Goal: Task Accomplishment & Management: Manage account settings

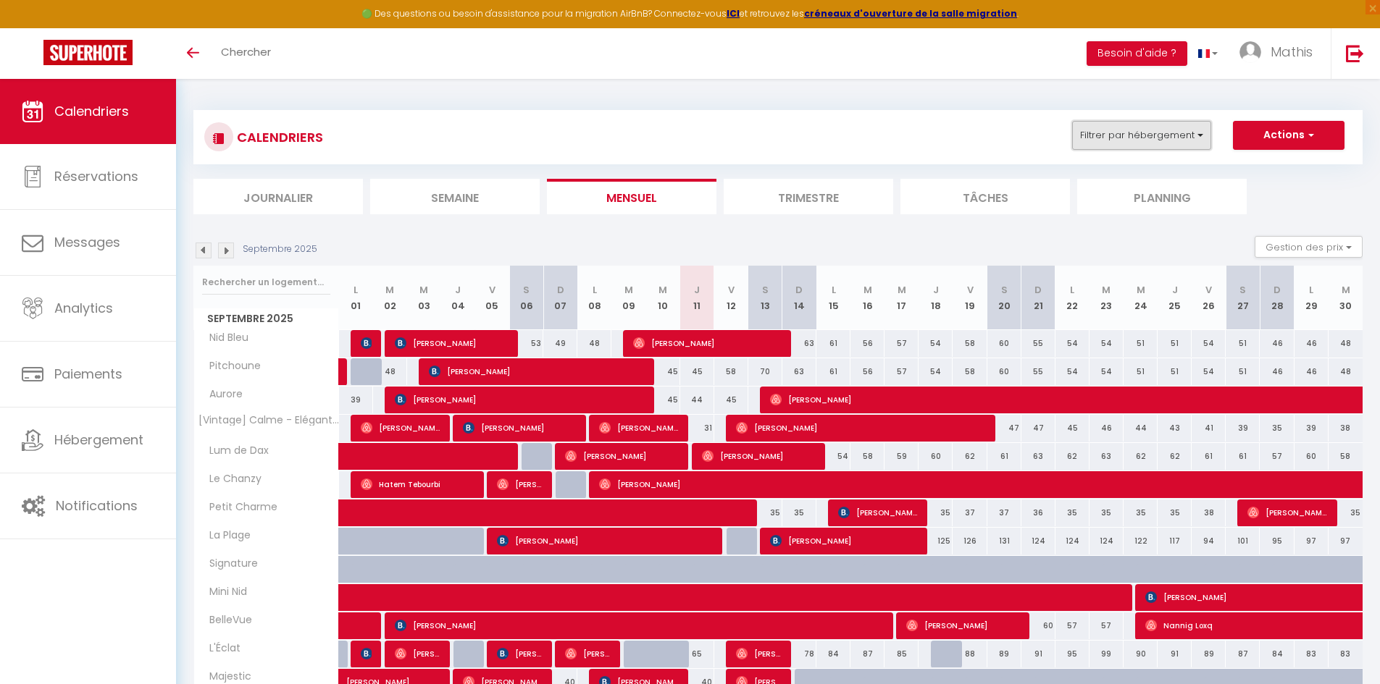
click at [1181, 148] on button "Filtrer par hébergement" at bounding box center [1141, 135] width 139 height 29
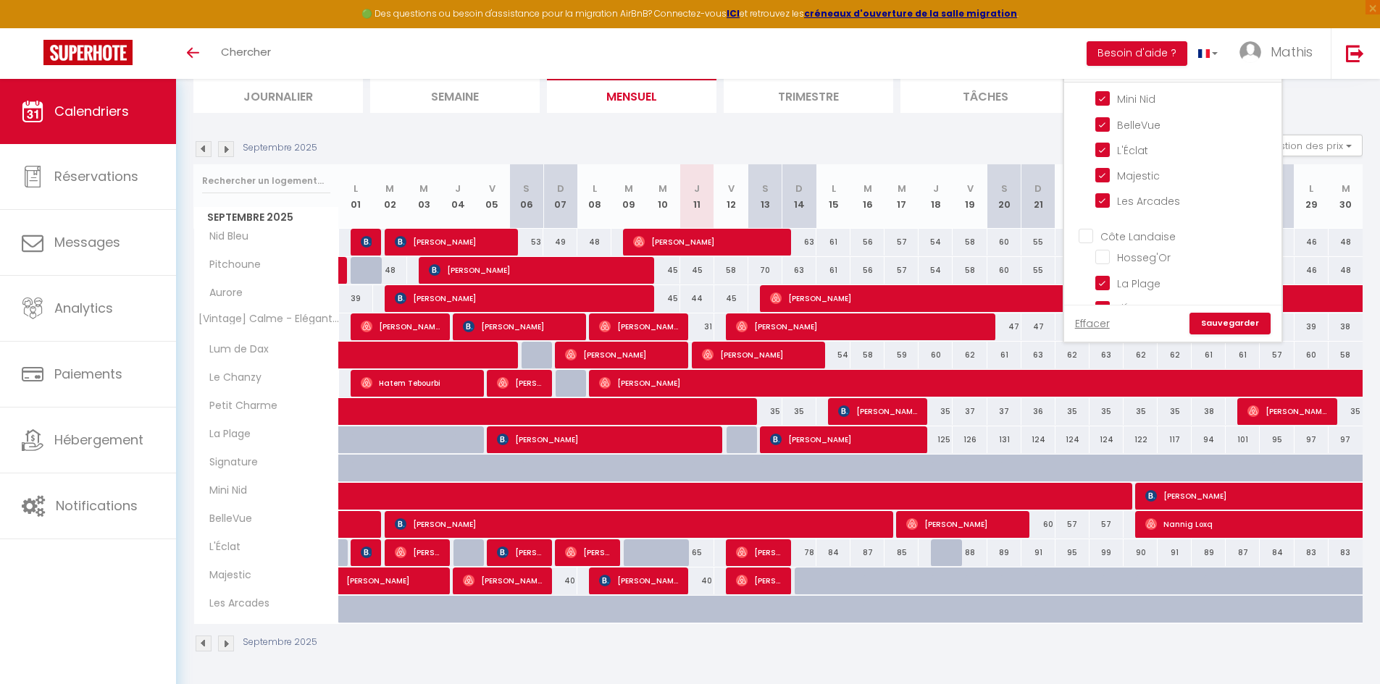
scroll to position [867, 0]
click at [1228, 316] on link "Sauvegarder" at bounding box center [1229, 324] width 81 height 22
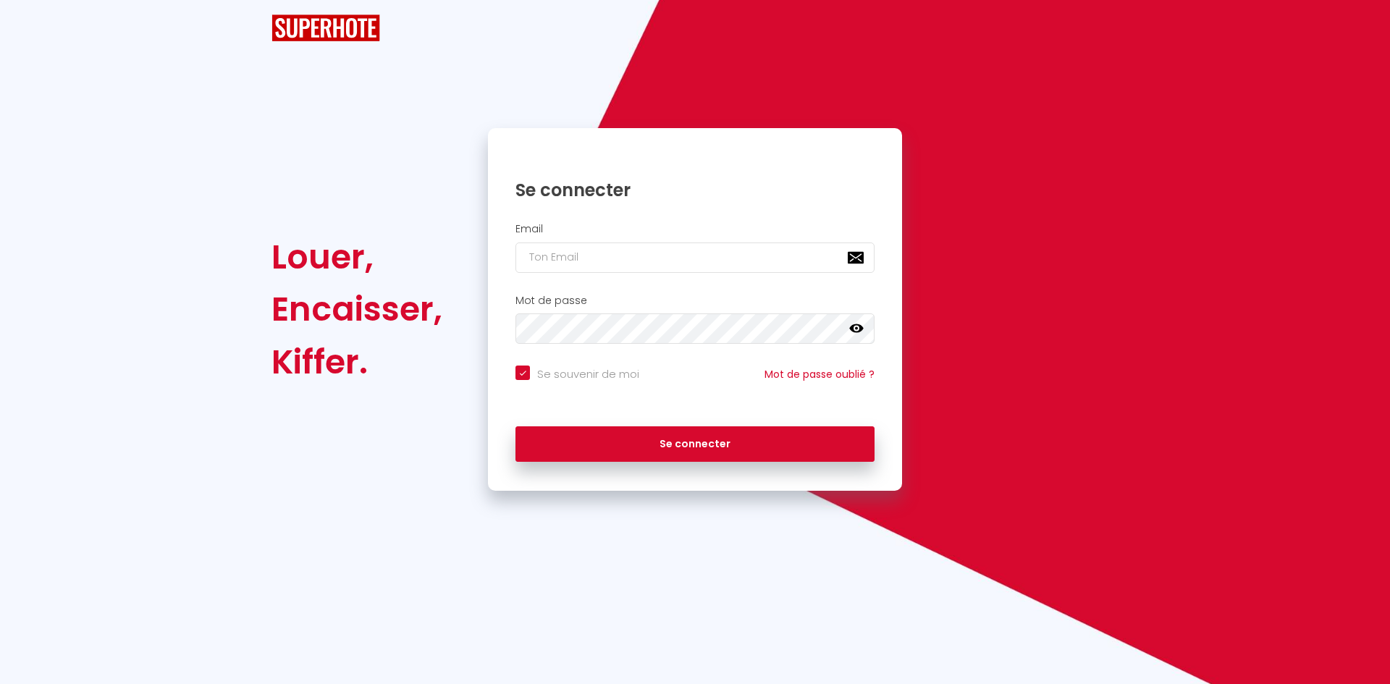
checkbox input "true"
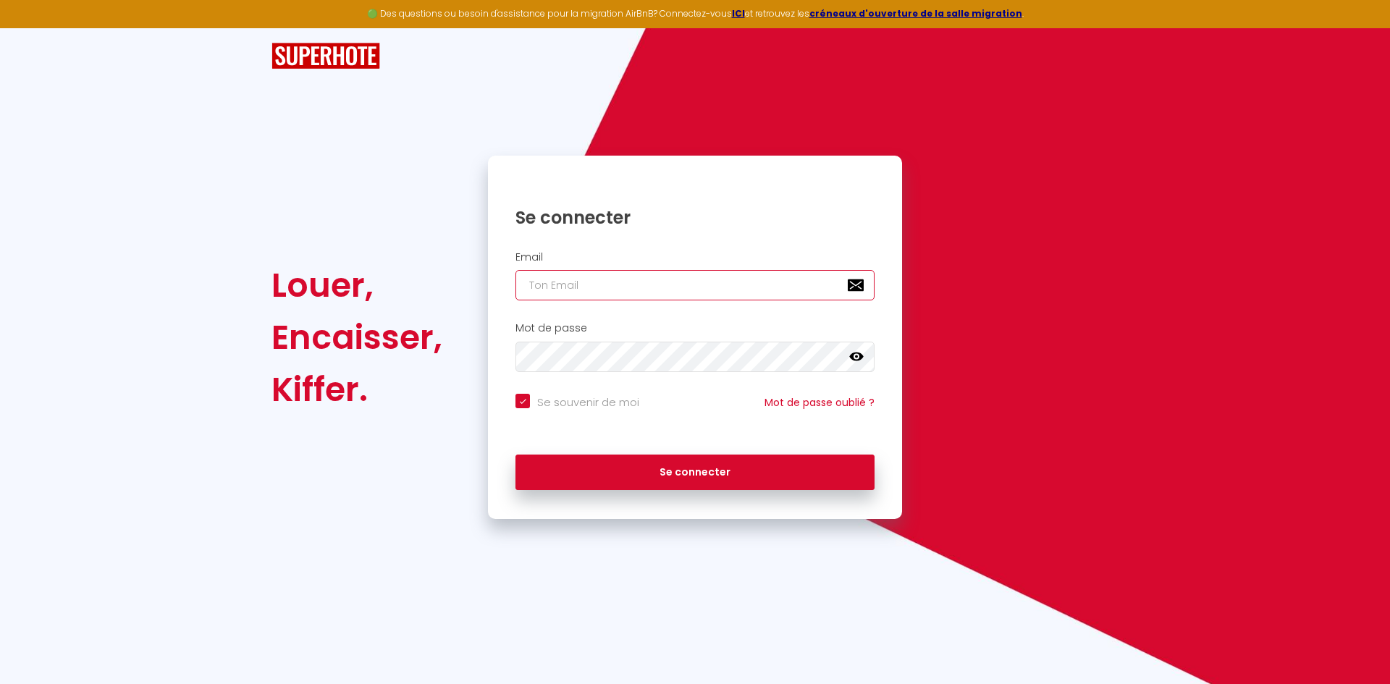
type input "[EMAIL_ADDRESS][DOMAIN_NAME]"
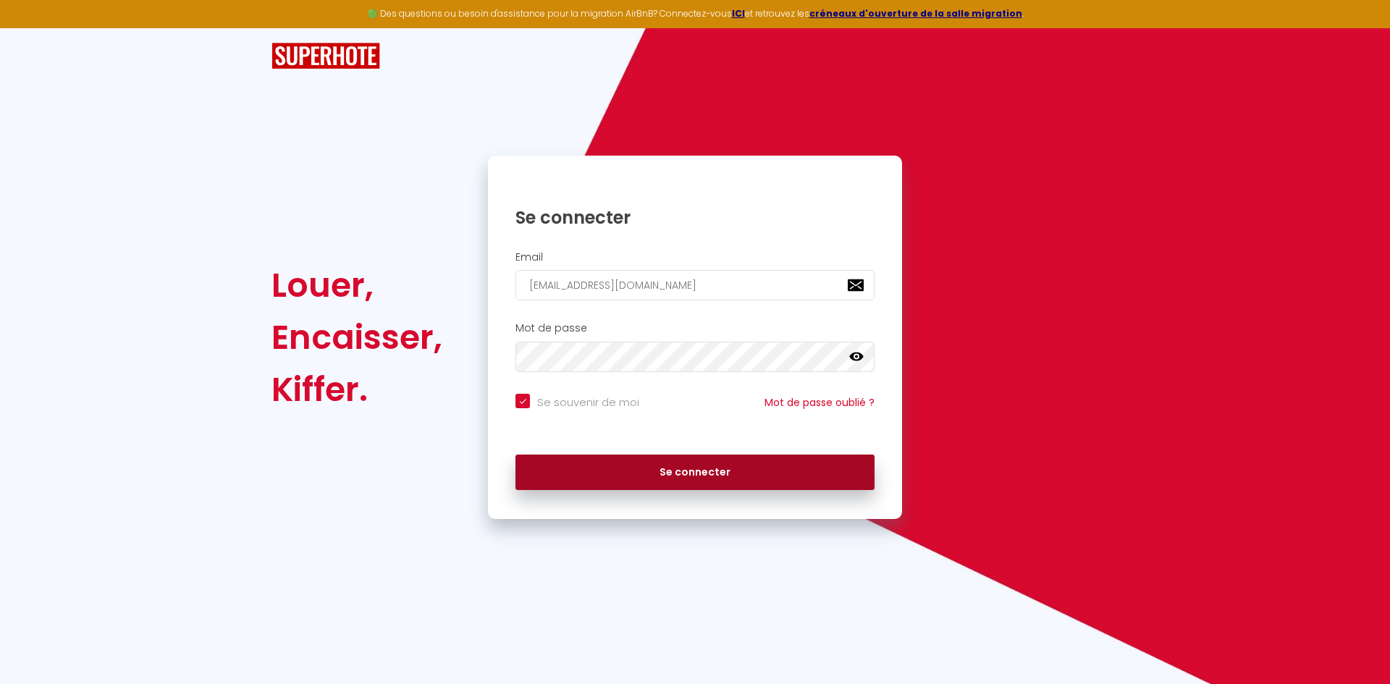
click at [650, 472] on button "Se connecter" at bounding box center [695, 473] width 359 height 36
checkbox input "true"
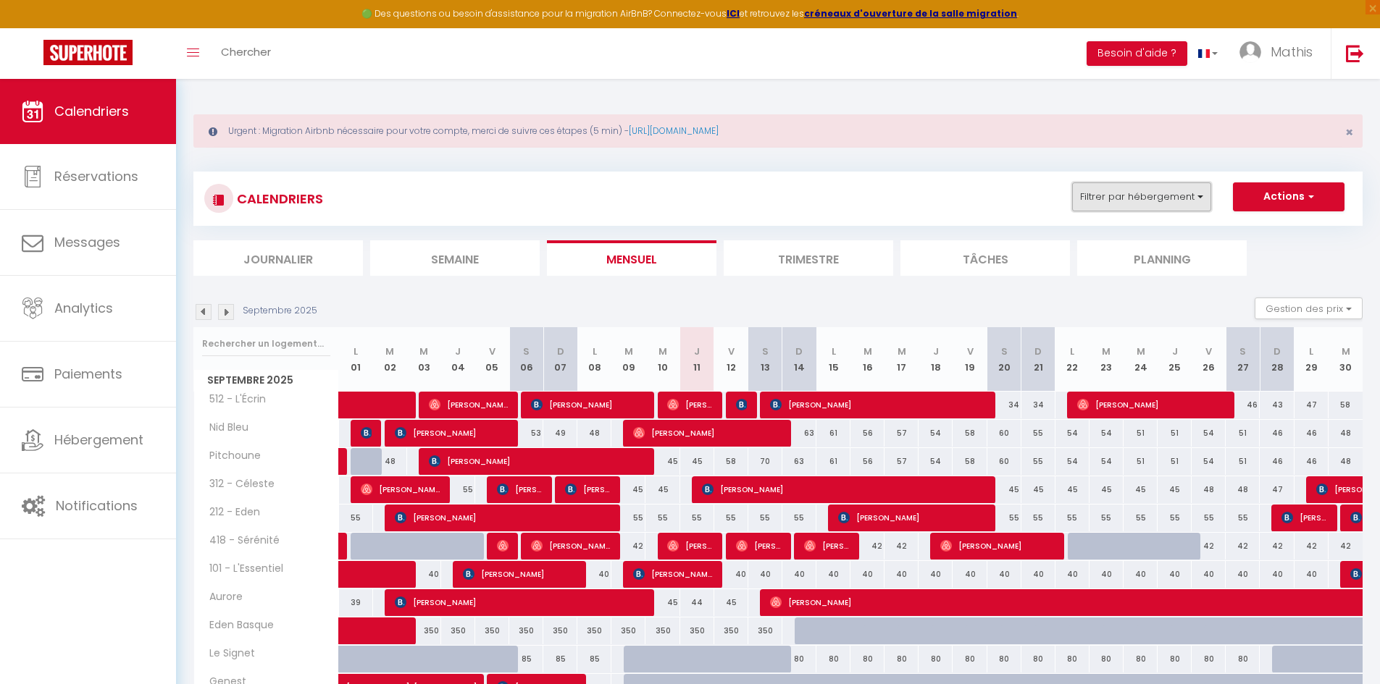
click at [1156, 206] on button "Filtrer par hébergement" at bounding box center [1141, 196] width 139 height 29
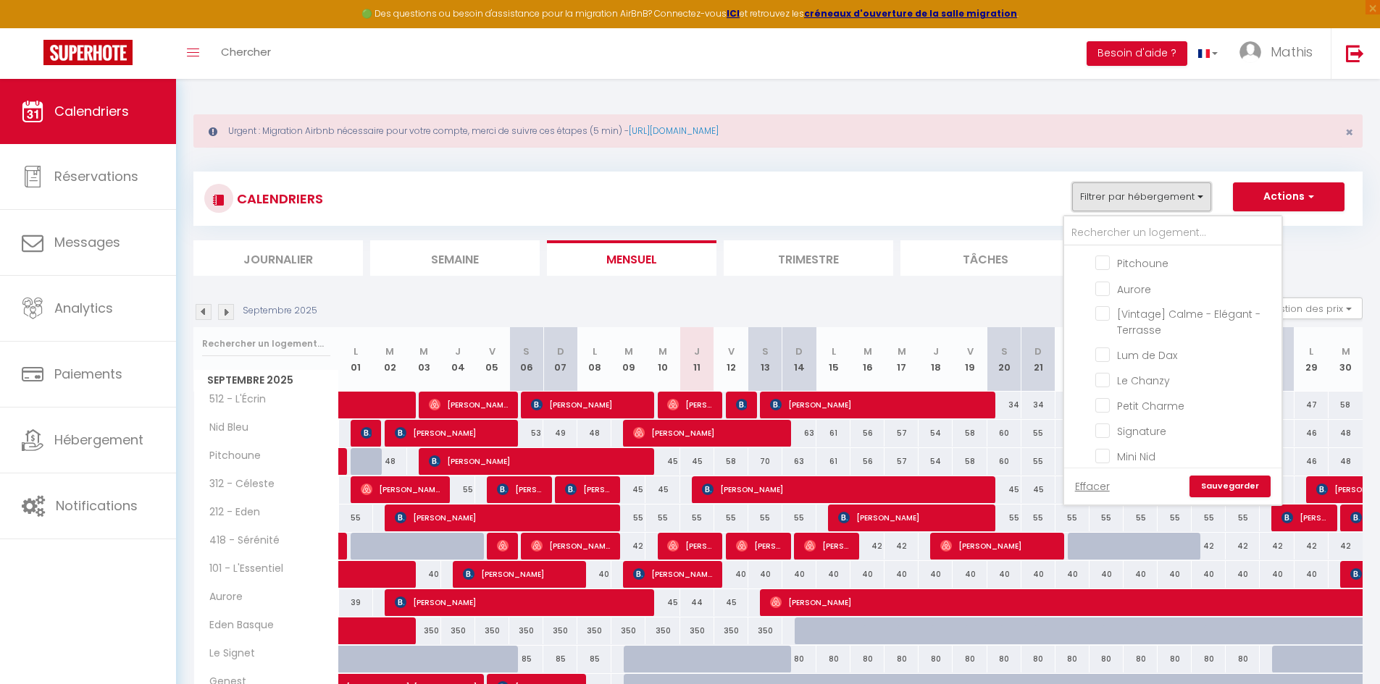
scroll to position [579, 0]
click at [1103, 285] on input "Dax" at bounding box center [1186, 284] width 217 height 14
checkbox input "true"
checkbox input "false"
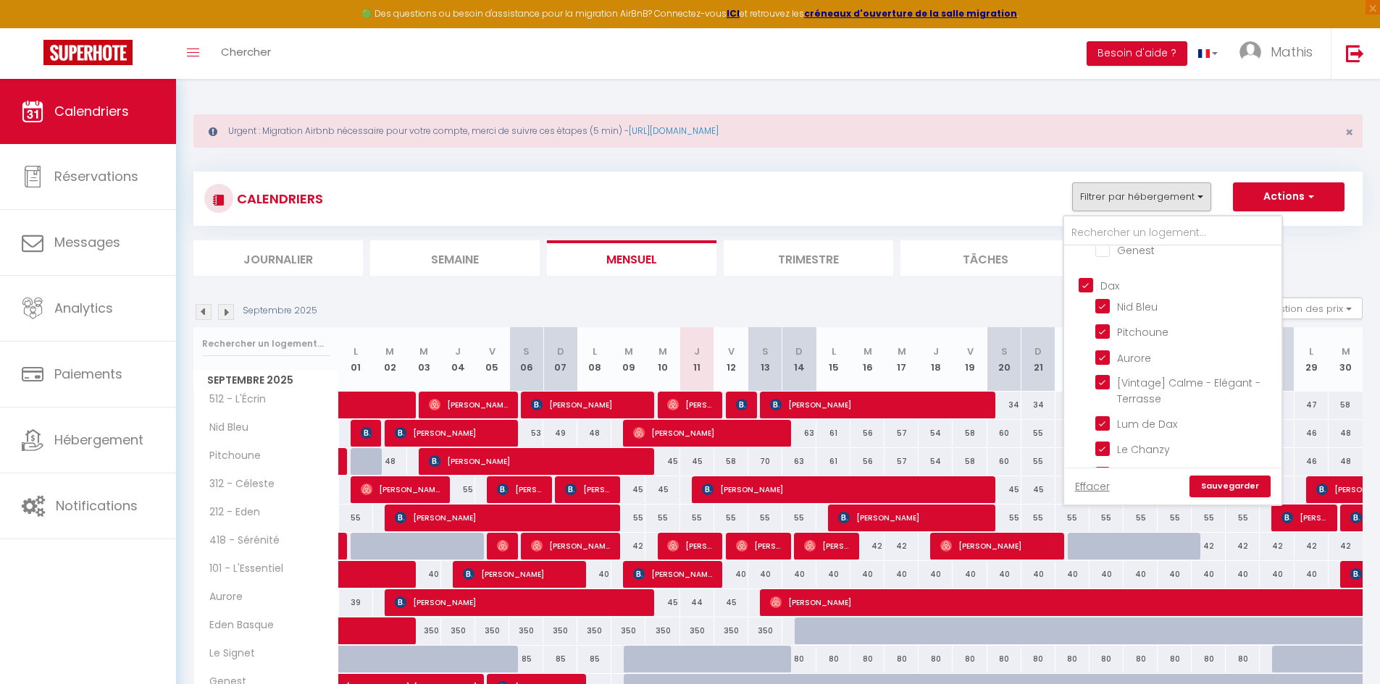
checkbox input "false"
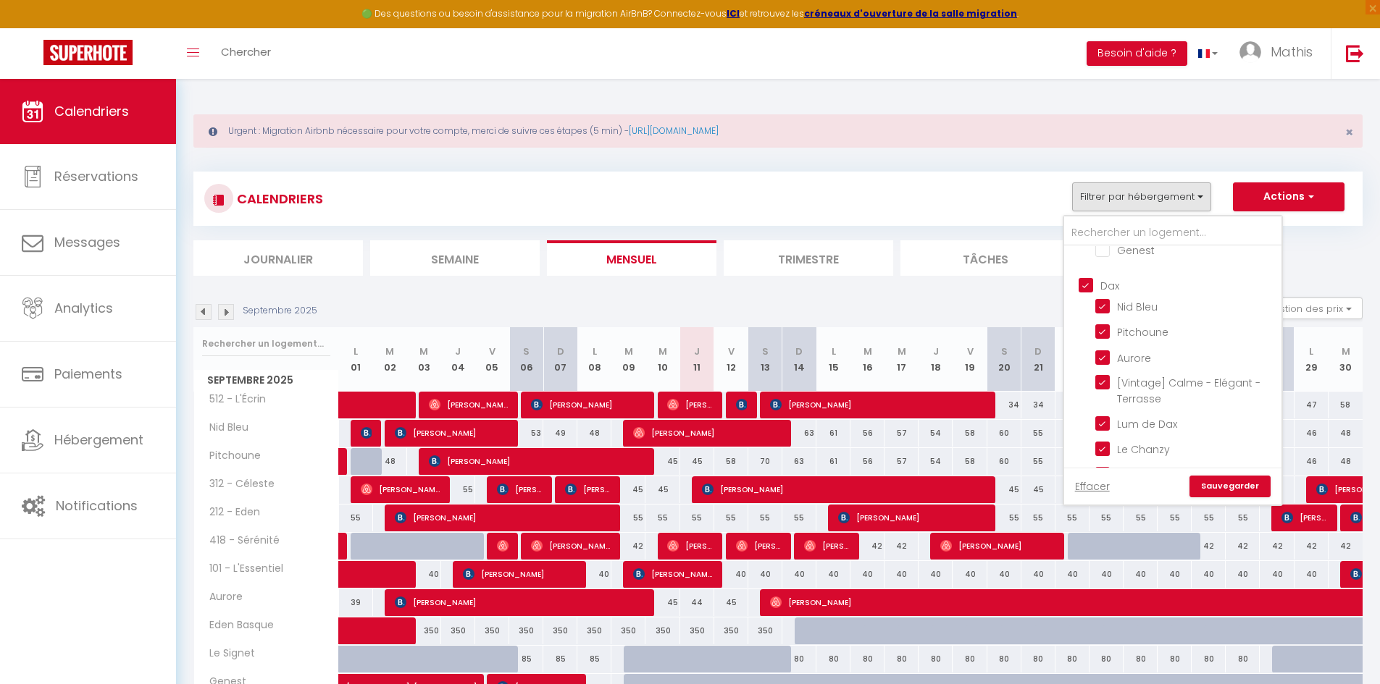
checkbox input "false"
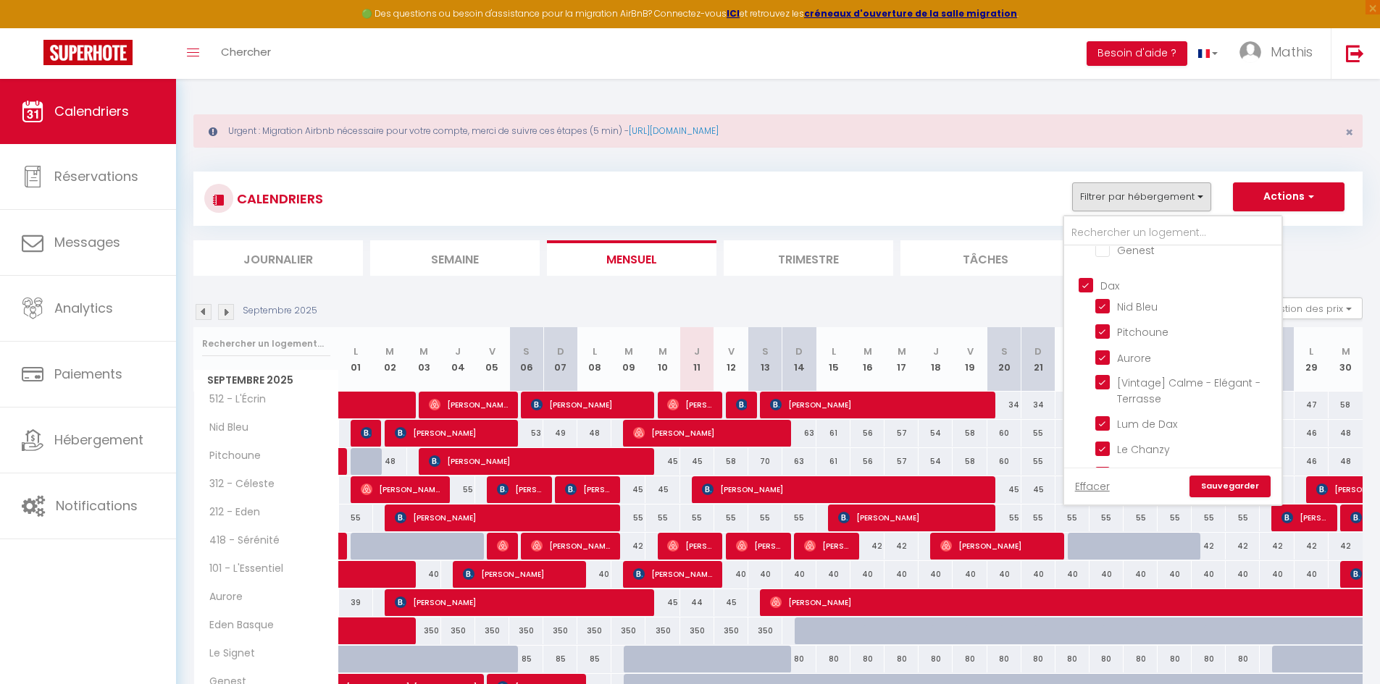
checkbox input "false"
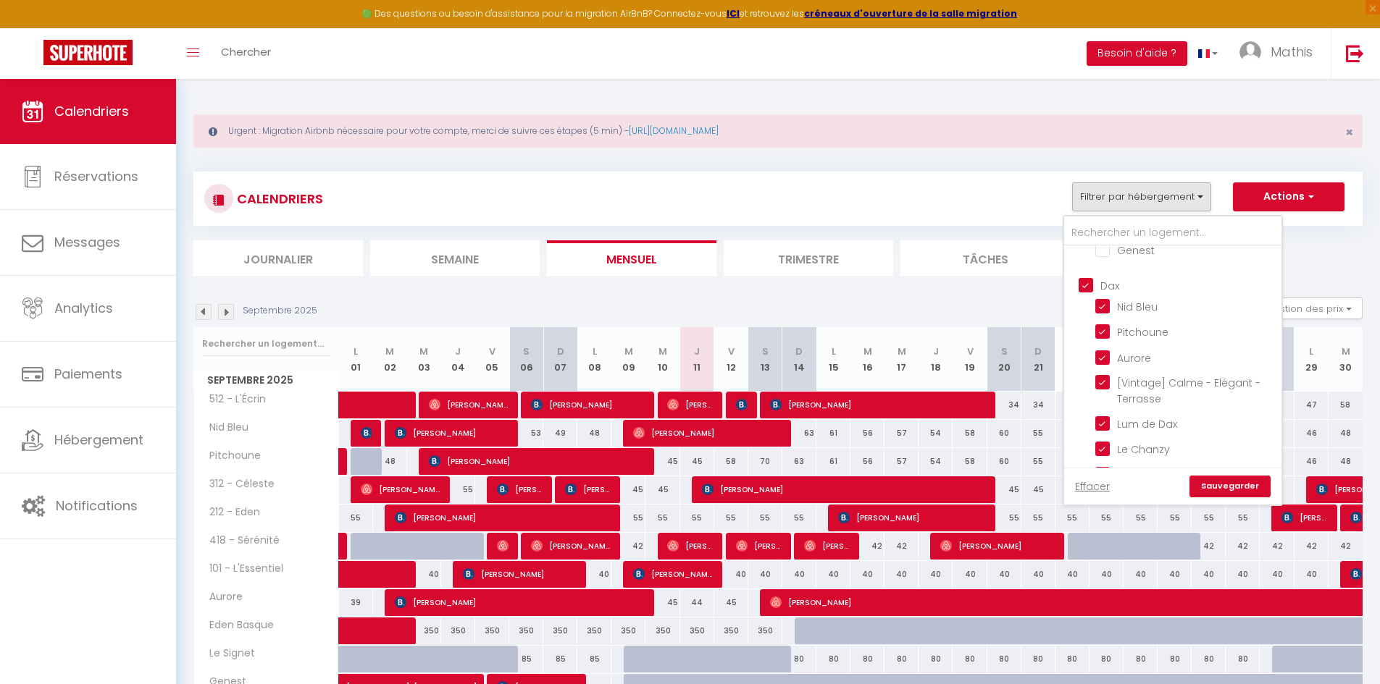
checkbox input "false"
checkbox input "true"
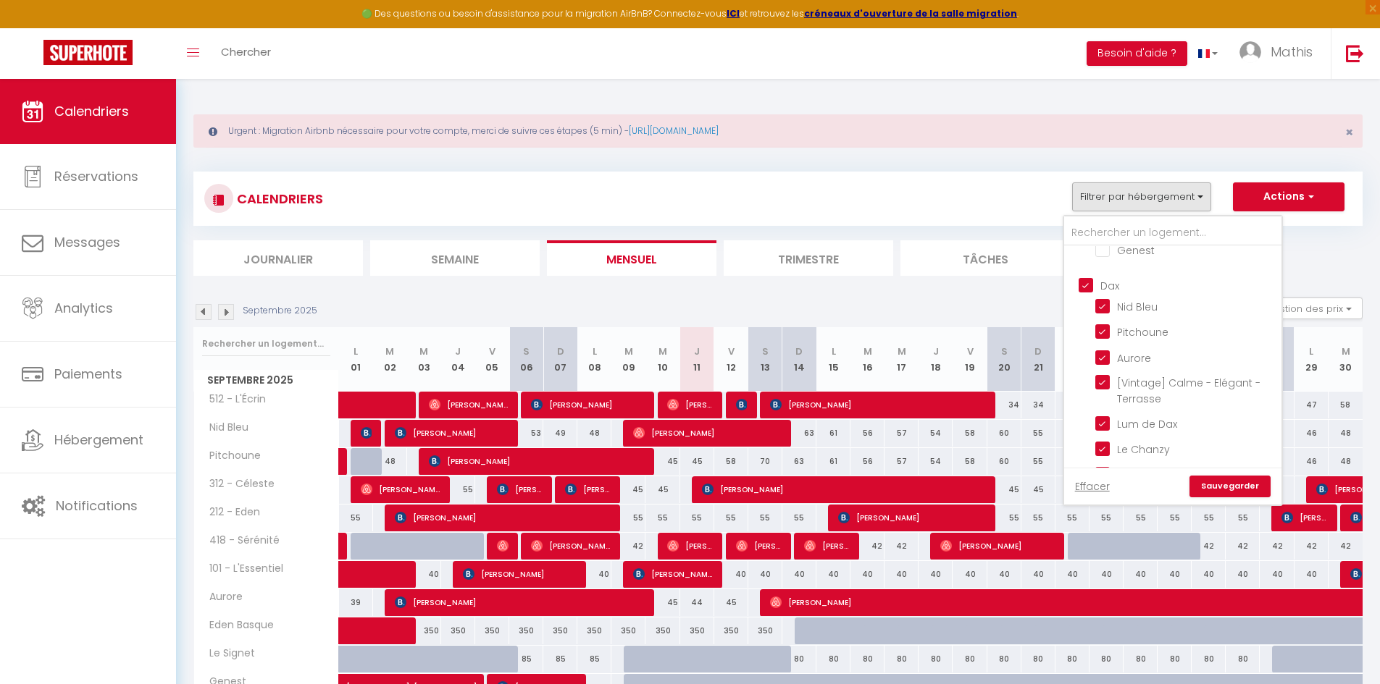
checkbox input "true"
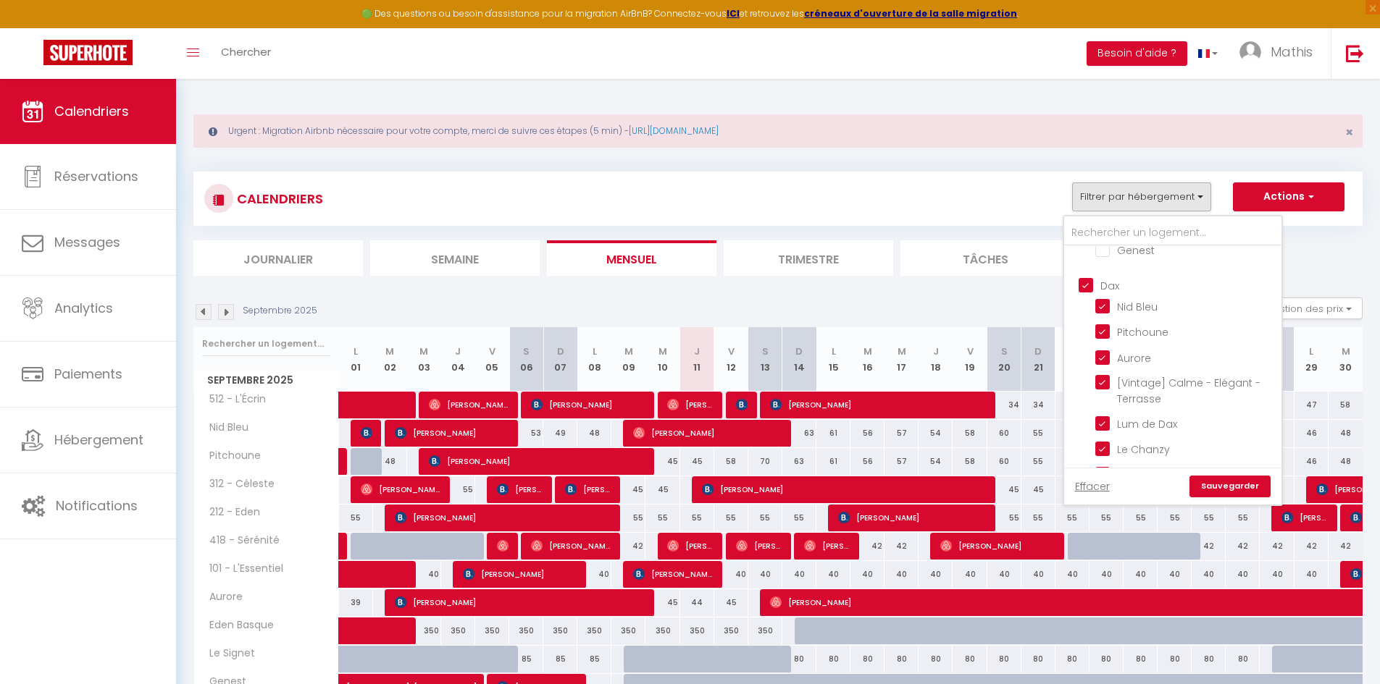
checkbox input "true"
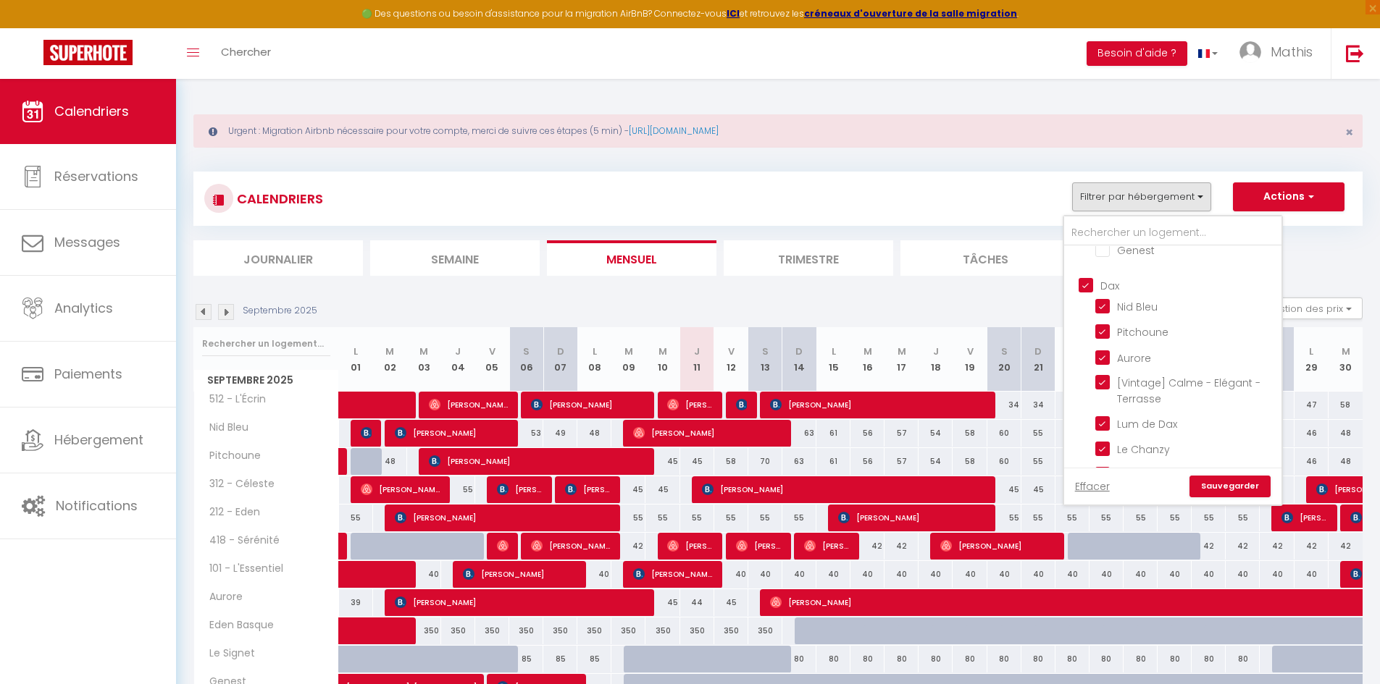
checkbox input "true"
checkbox input "false"
checkbox input "true"
click at [1237, 489] on link "Sauvegarder" at bounding box center [1229, 487] width 81 height 22
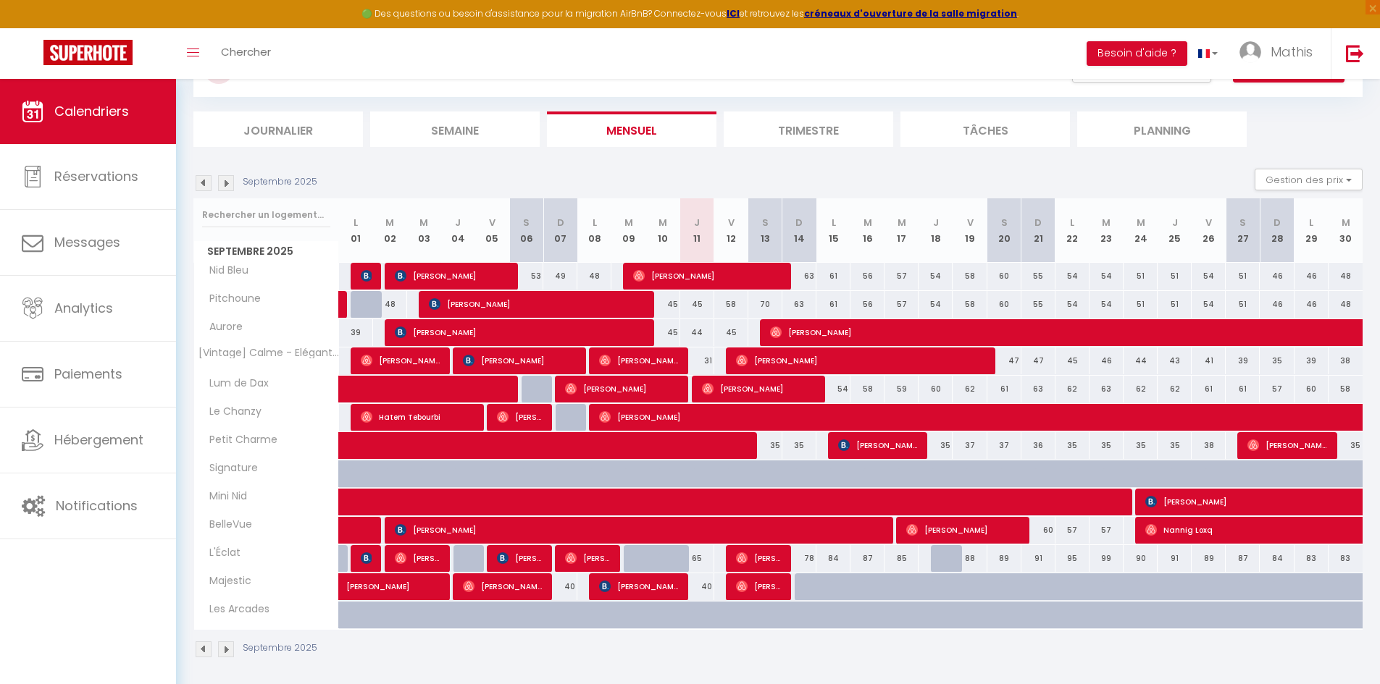
scroll to position [135, 0]
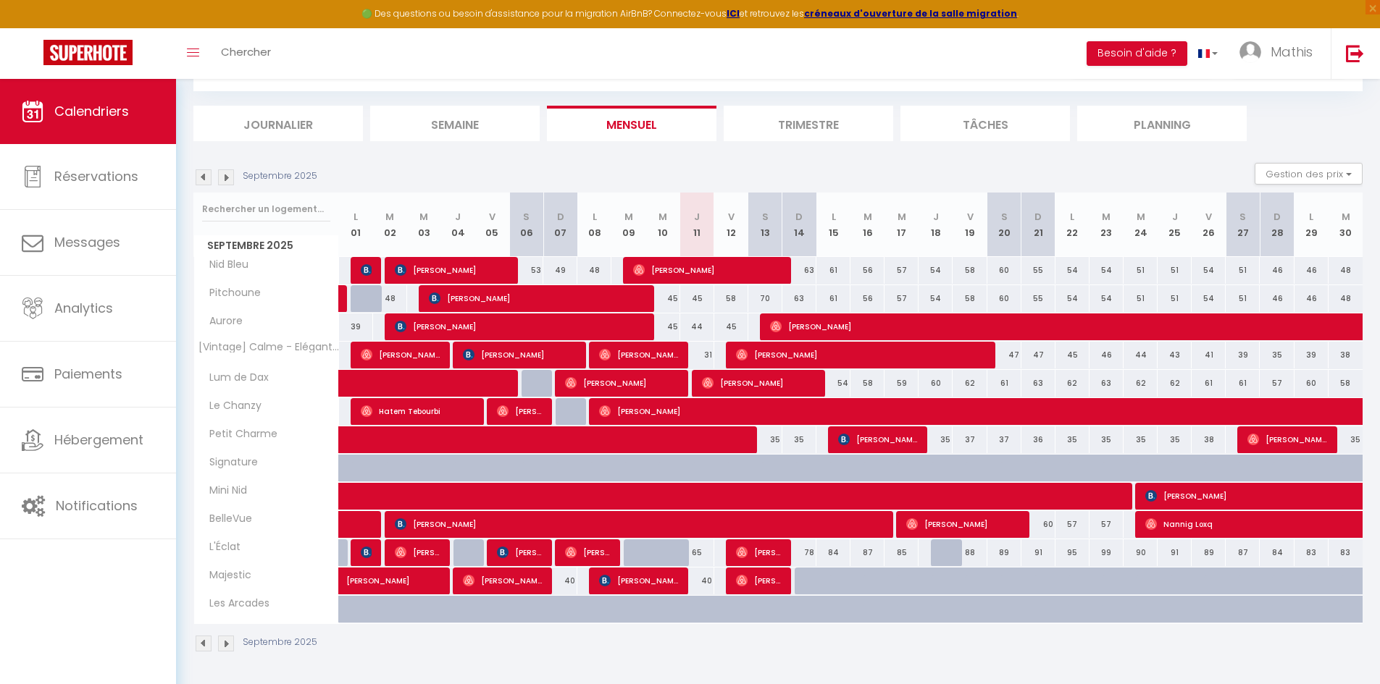
click at [760, 301] on div "70" at bounding box center [765, 298] width 34 height 27
type input "70"
type input "Sam 13 Septembre 2025"
type input "Dim 14 Septembre 2025"
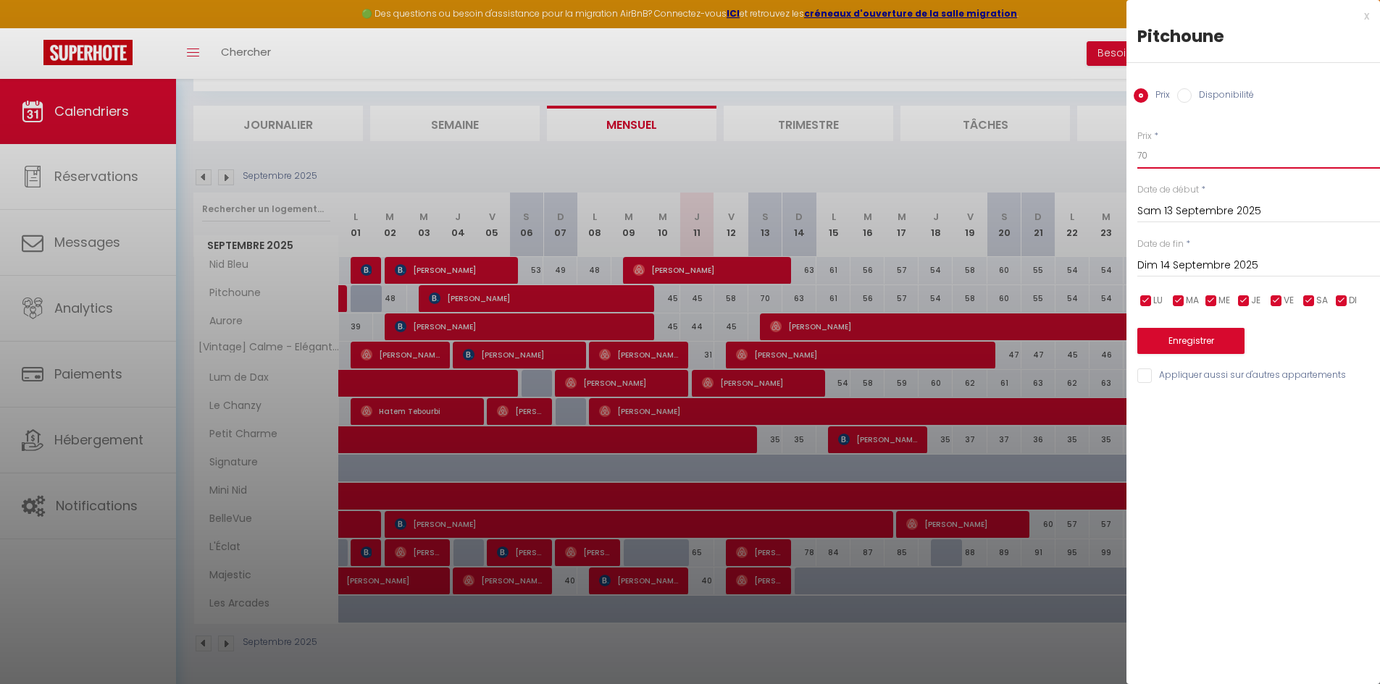
click at [1159, 158] on input "70" at bounding box center [1258, 156] width 243 height 26
drag, startPoint x: 1159, startPoint y: 158, endPoint x: 1037, endPoint y: 158, distance: 121.7
click at [1037, 158] on body "🟢 Des questions ou besoin d'assistance pour la migration AirBnB? Connectez-vous…" at bounding box center [690, 314] width 1380 height 740
type input "60"
click at [1151, 335] on button "Enregistrer" at bounding box center [1190, 341] width 107 height 26
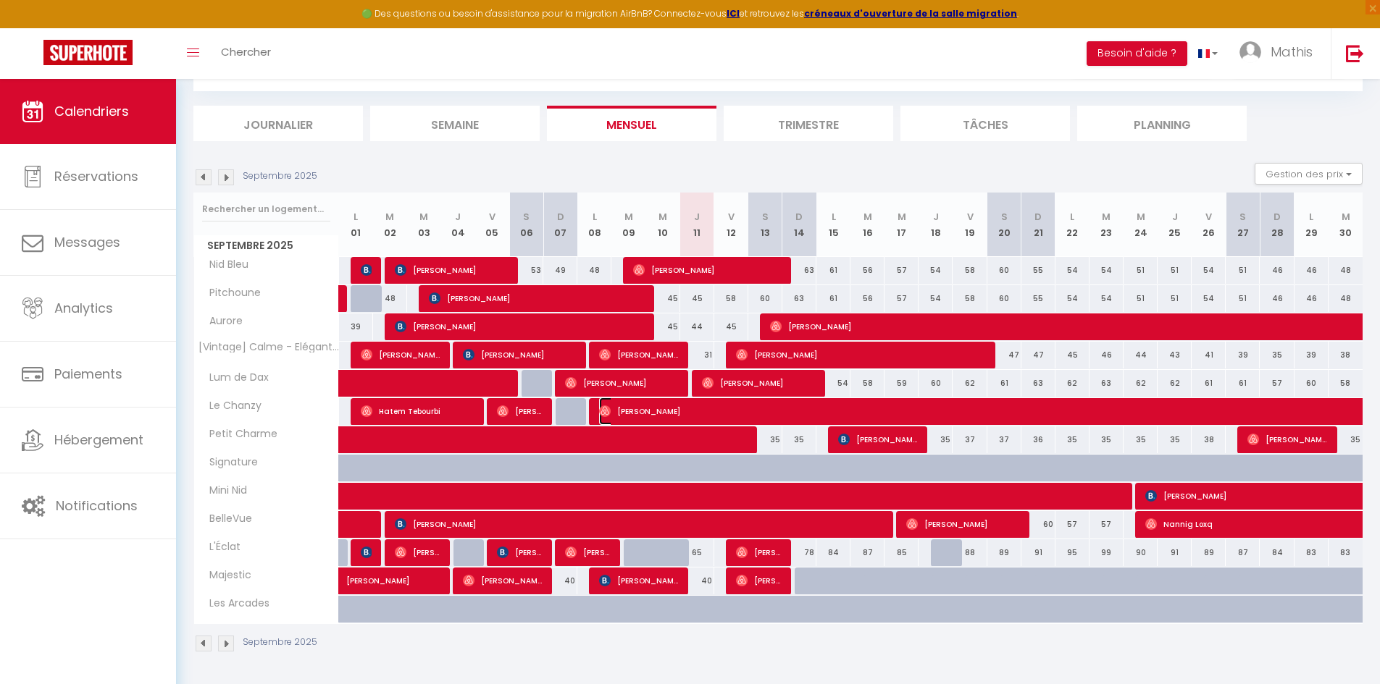
click at [654, 421] on span "[PERSON_NAME]" at bounding box center [1032, 412] width 866 height 28
select select "OK"
select select "1"
select select "0"
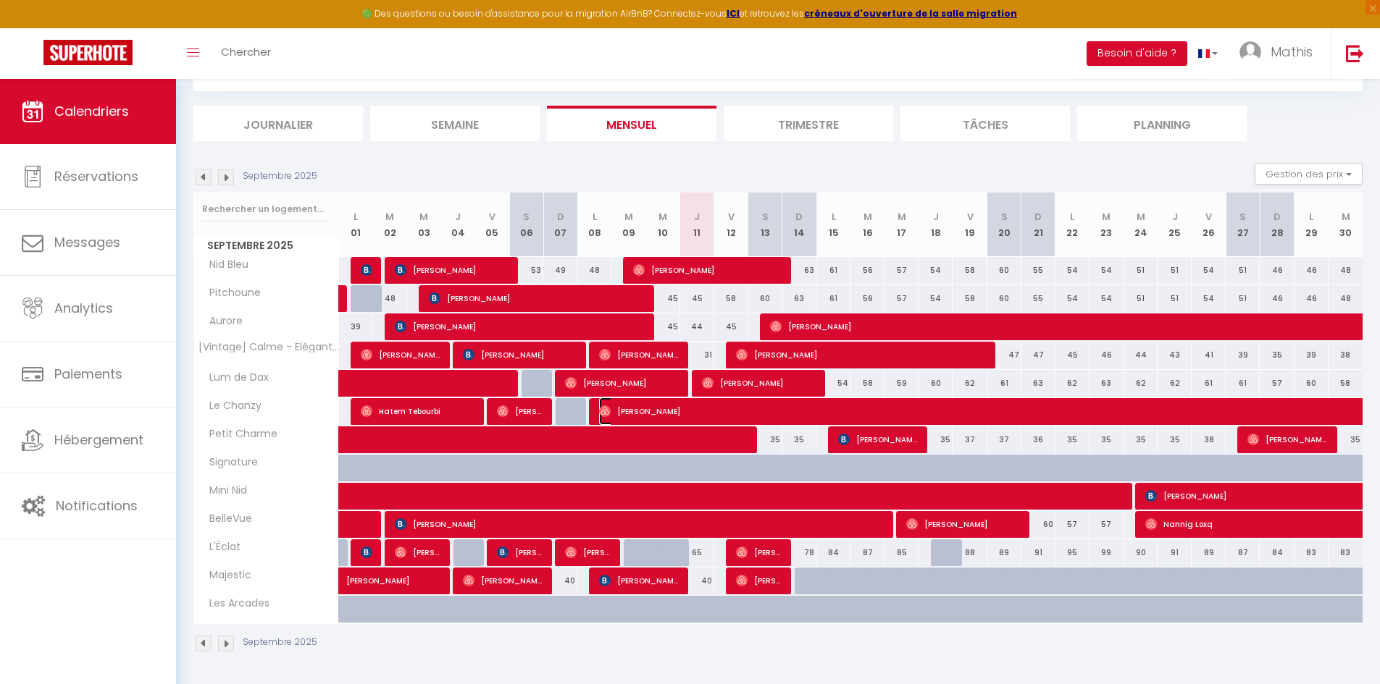
select select "1"
select select
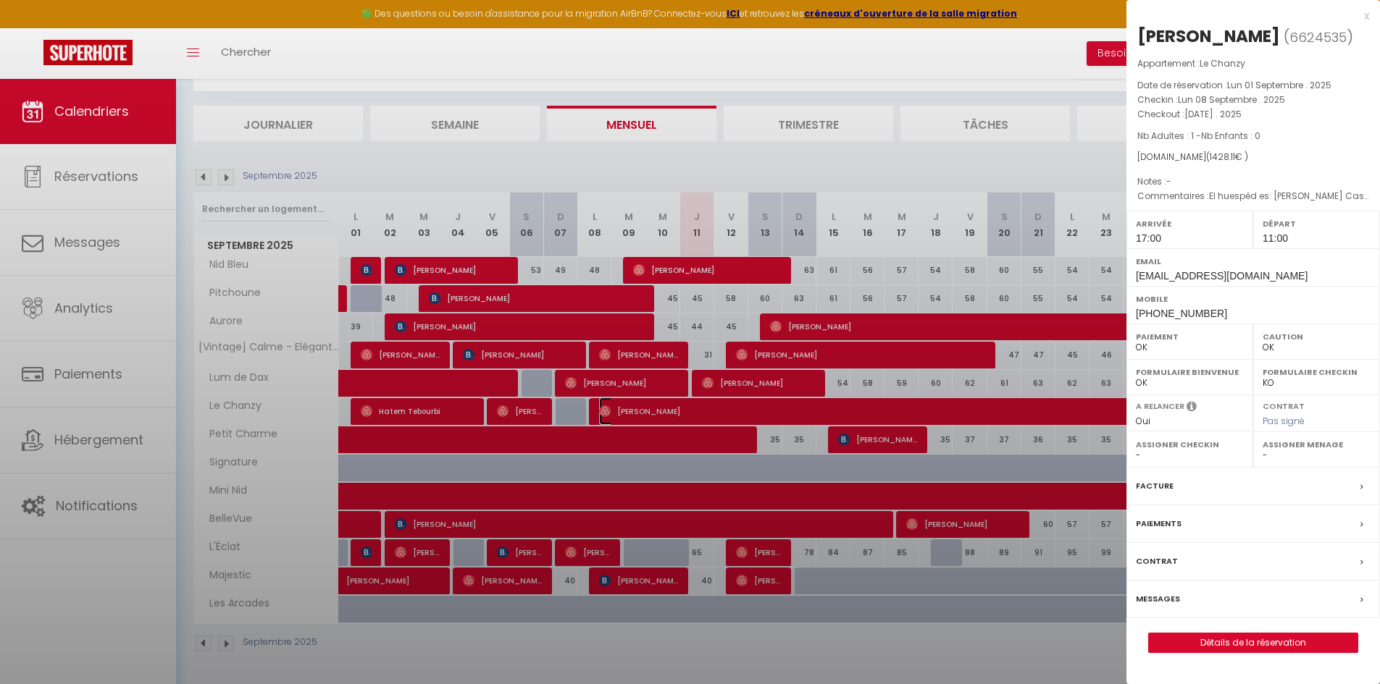
select select "46004"
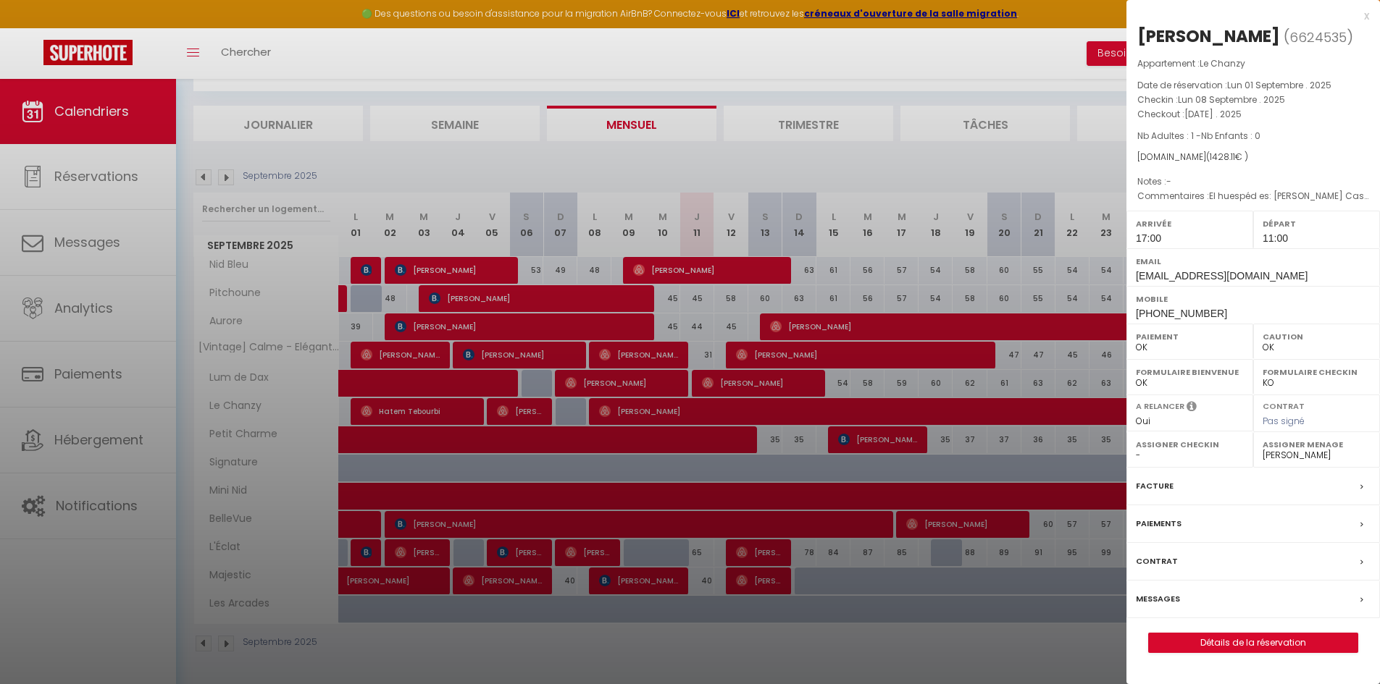
click at [876, 160] on div at bounding box center [690, 342] width 1380 height 684
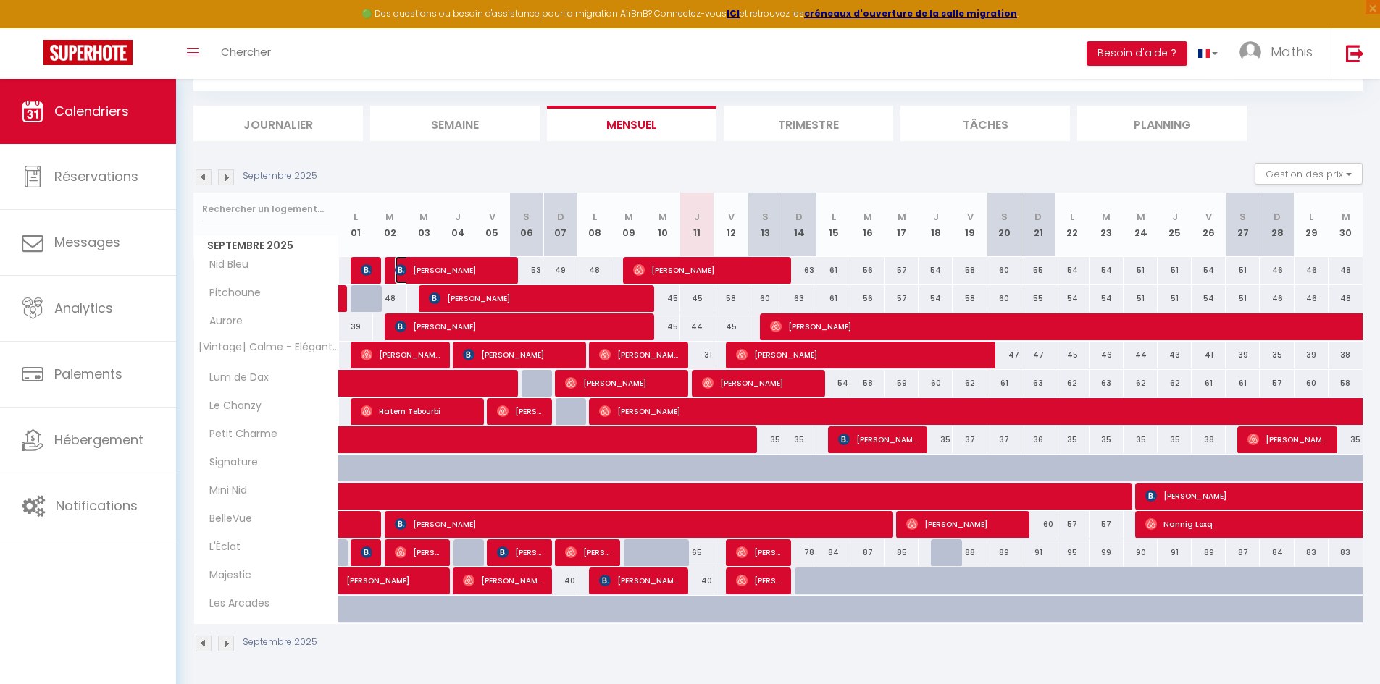
click at [445, 274] on span "[PERSON_NAME]" at bounding box center [452, 270] width 114 height 28
select select "KO"
select select
